Goal: Task Accomplishment & Management: Manage account settings

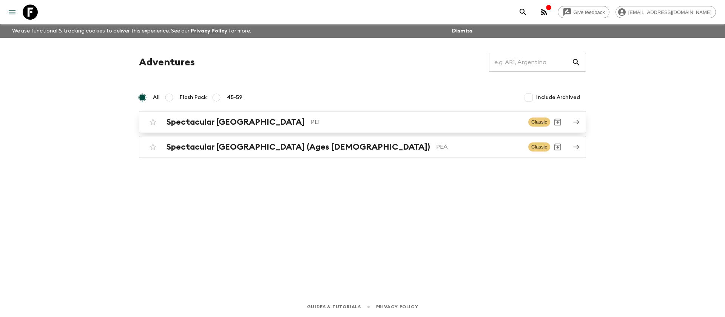
click at [225, 123] on h2 "Spectacular [GEOGRAPHIC_DATA]" at bounding box center [236, 122] width 138 height 10
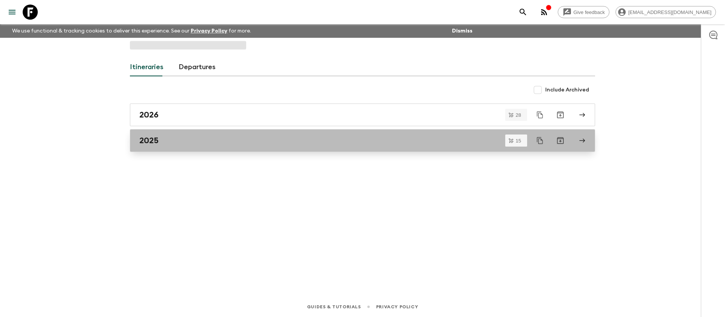
click at [180, 141] on div "2025" at bounding box center [355, 141] width 432 height 10
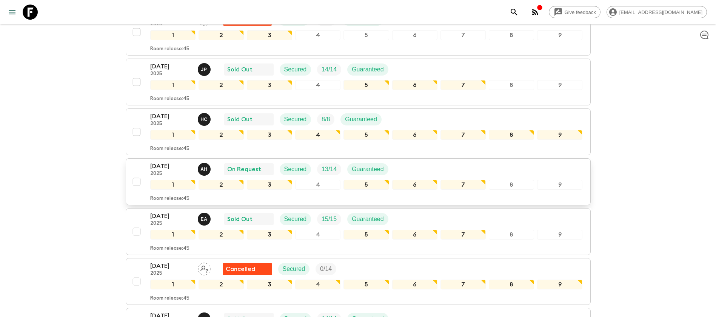
scroll to position [227, 0]
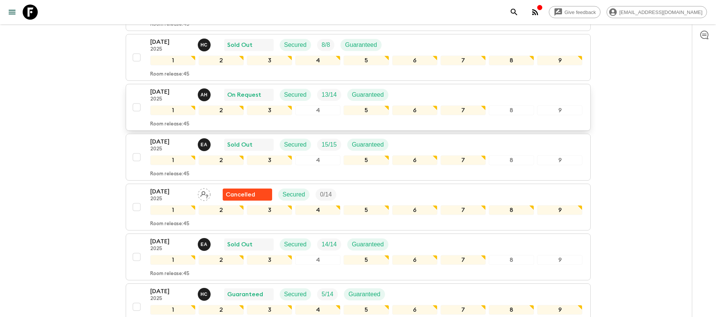
click at [440, 92] on div "[DATE] 2025 A H On Request Secured 13 / 14 Guaranteed" at bounding box center [366, 94] width 433 height 15
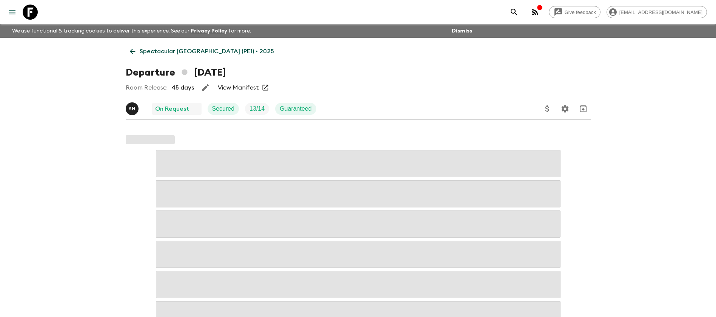
click at [244, 86] on link "View Manifest" at bounding box center [238, 88] width 41 height 8
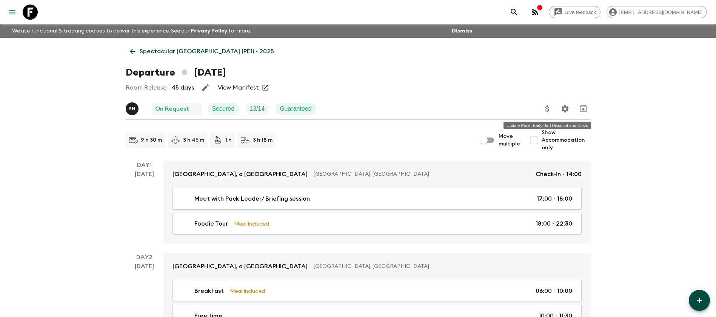
click at [549, 110] on icon "Update Price, Early Bird Discount and Costs" at bounding box center [547, 108] width 9 height 9
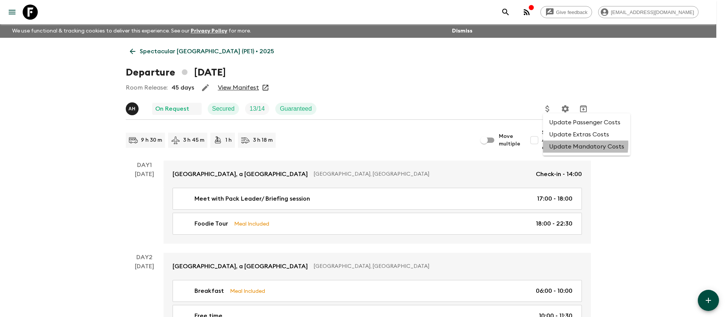
click at [574, 144] on li "Update Mandatory Costs" at bounding box center [586, 146] width 87 height 12
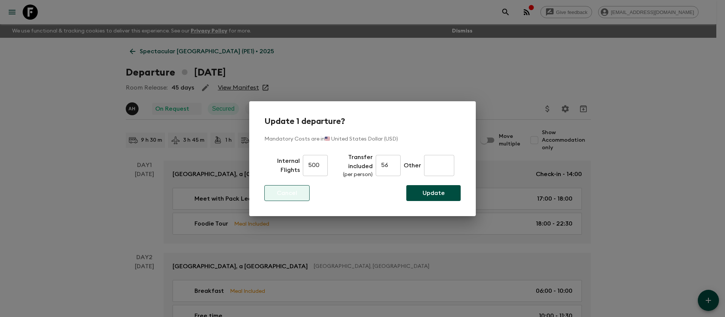
click at [298, 191] on button "Cancel" at bounding box center [286, 193] width 45 height 16
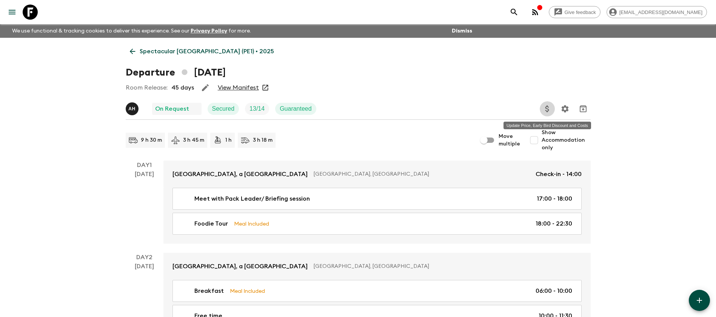
click at [547, 109] on icon "Update Price, Early Bird Discount and Costs" at bounding box center [547, 108] width 9 height 9
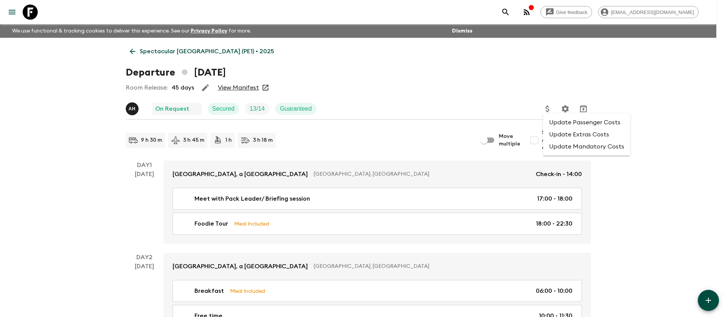
click at [565, 121] on li "Update Passenger Costs" at bounding box center [586, 122] width 87 height 12
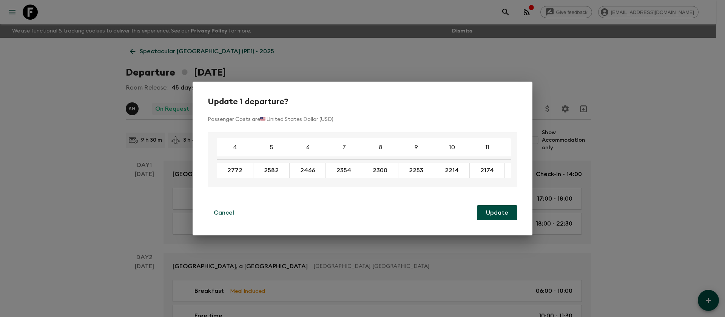
click at [428, 187] on div "4 5 6 7 8 9 10 11 12 13 14 15 16 17 18 2772 2582 2466 2354 2300 2253 2214 2174 …" at bounding box center [363, 159] width 310 height 55
click at [428, 182] on div "4 5 6 7 8 9 10 11 12 13 14 15 16 17 18 2772 2582 2466 2354 2300 2253 2214 2174 …" at bounding box center [363, 159] width 310 height 55
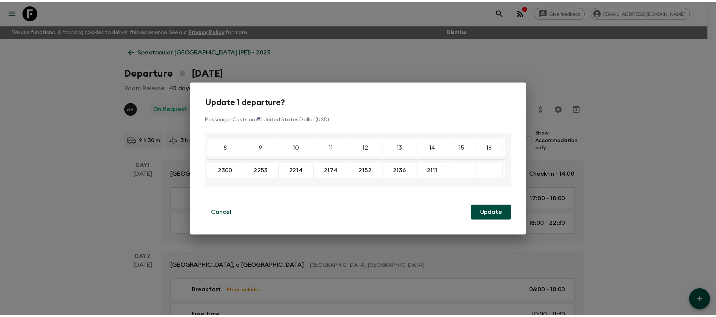
scroll to position [0, 150]
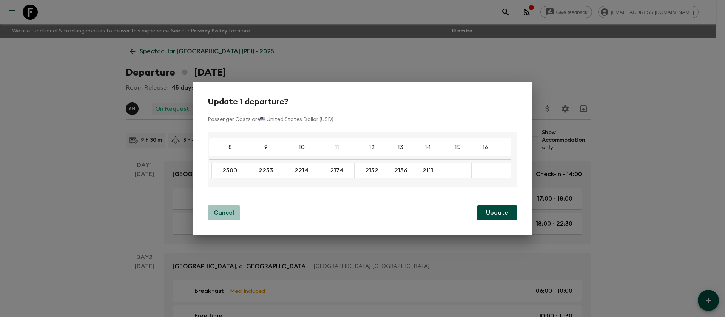
click at [227, 219] on button "Cancel" at bounding box center [224, 212] width 32 height 15
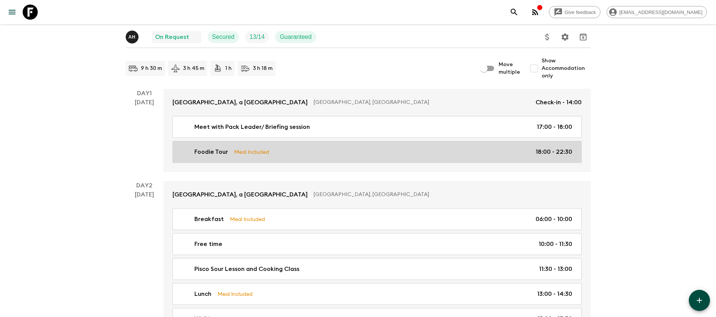
scroll to position [0, 0]
